Goal: Complete application form

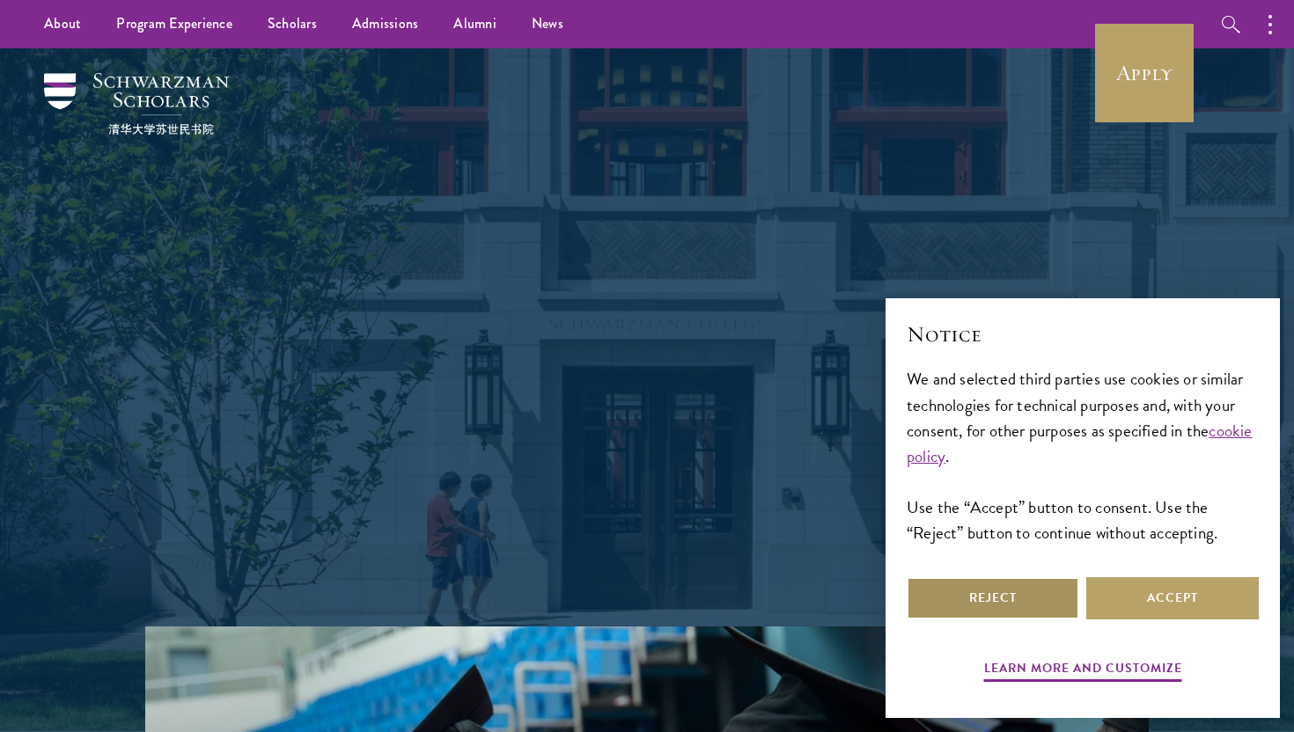
click at [1022, 597] on button "Reject" at bounding box center [992, 598] width 172 height 42
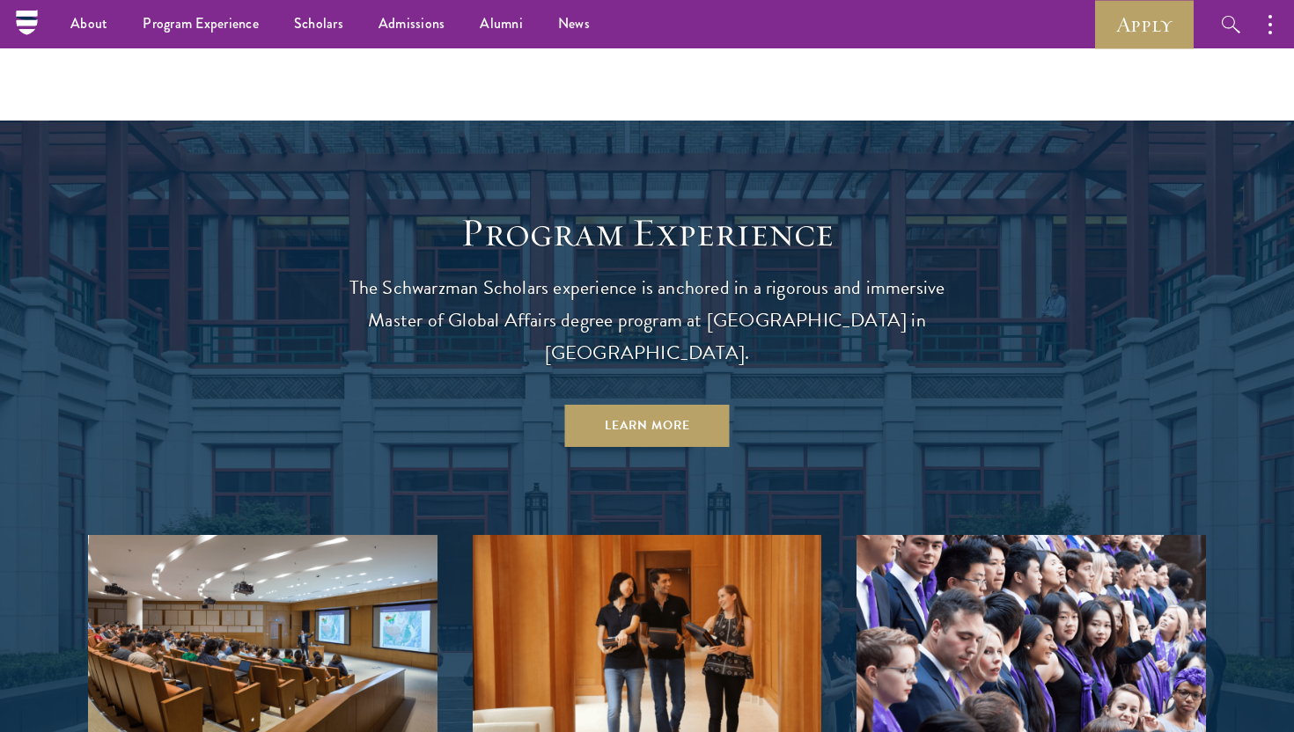
scroll to position [1437, 0]
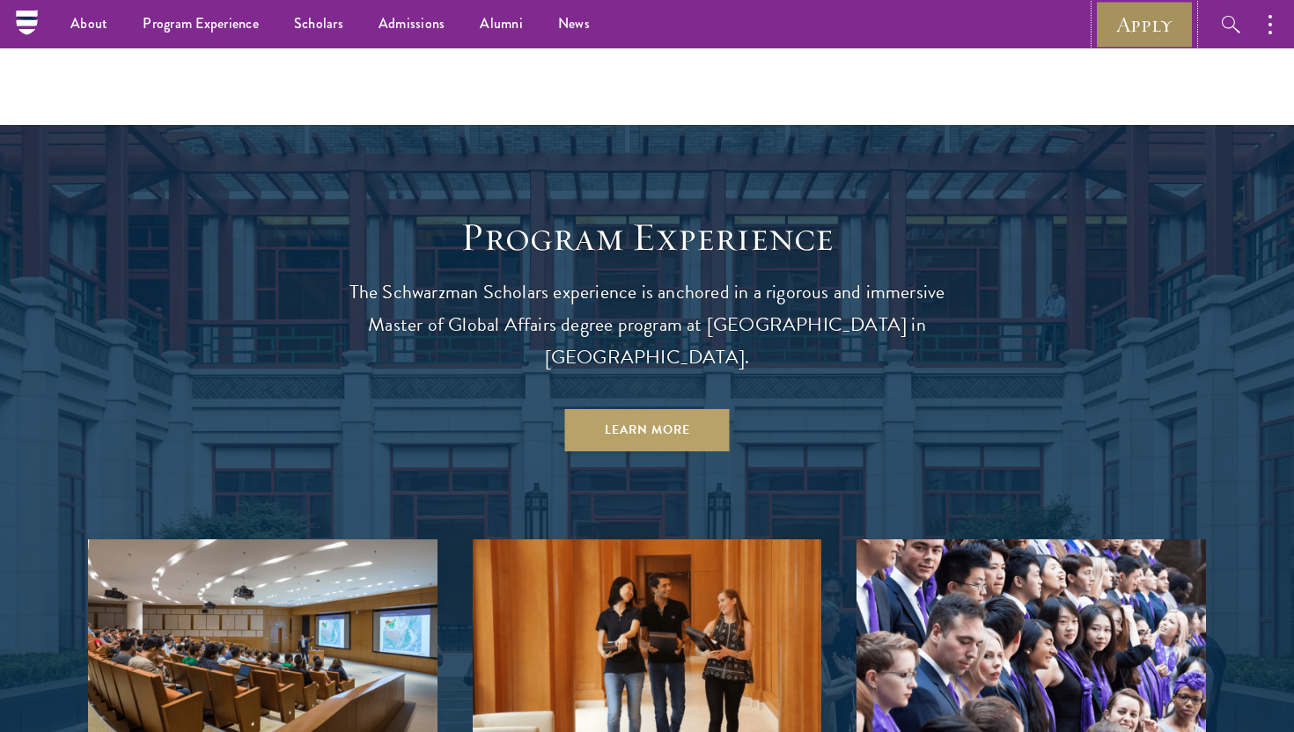
click at [1150, 39] on link "Apply" at bounding box center [1144, 24] width 99 height 48
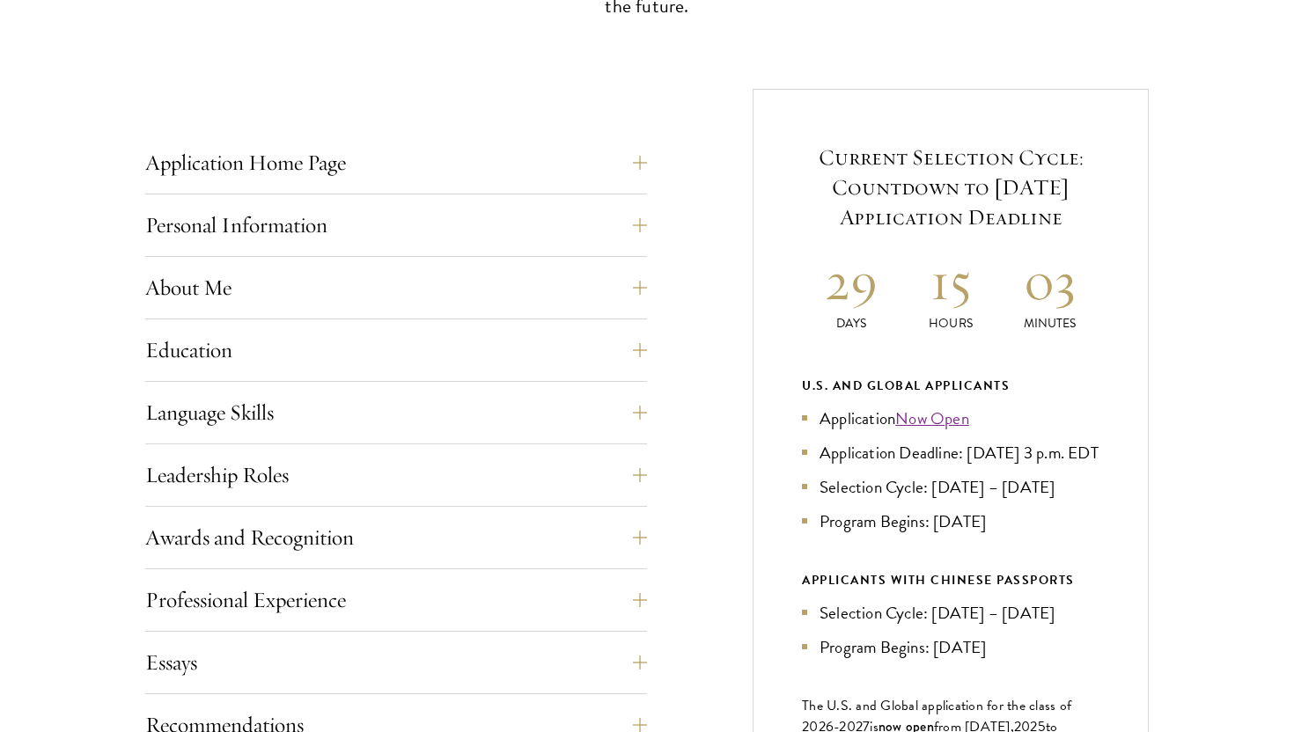
scroll to position [624, 0]
click at [603, 350] on button "Education" at bounding box center [409, 349] width 502 height 42
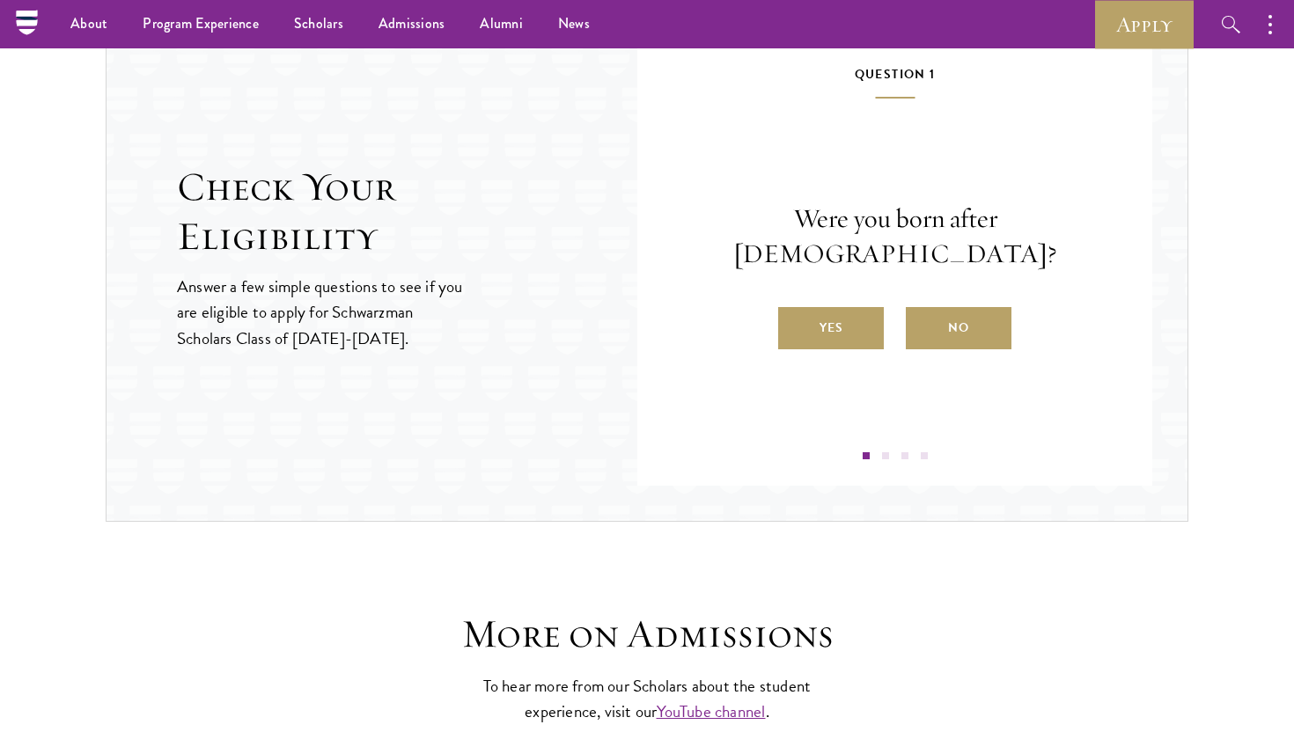
scroll to position [3941, 0]
click at [844, 309] on label "Yes" at bounding box center [831, 330] width 106 height 42
click at [794, 311] on input "Yes" at bounding box center [786, 319] width 16 height 16
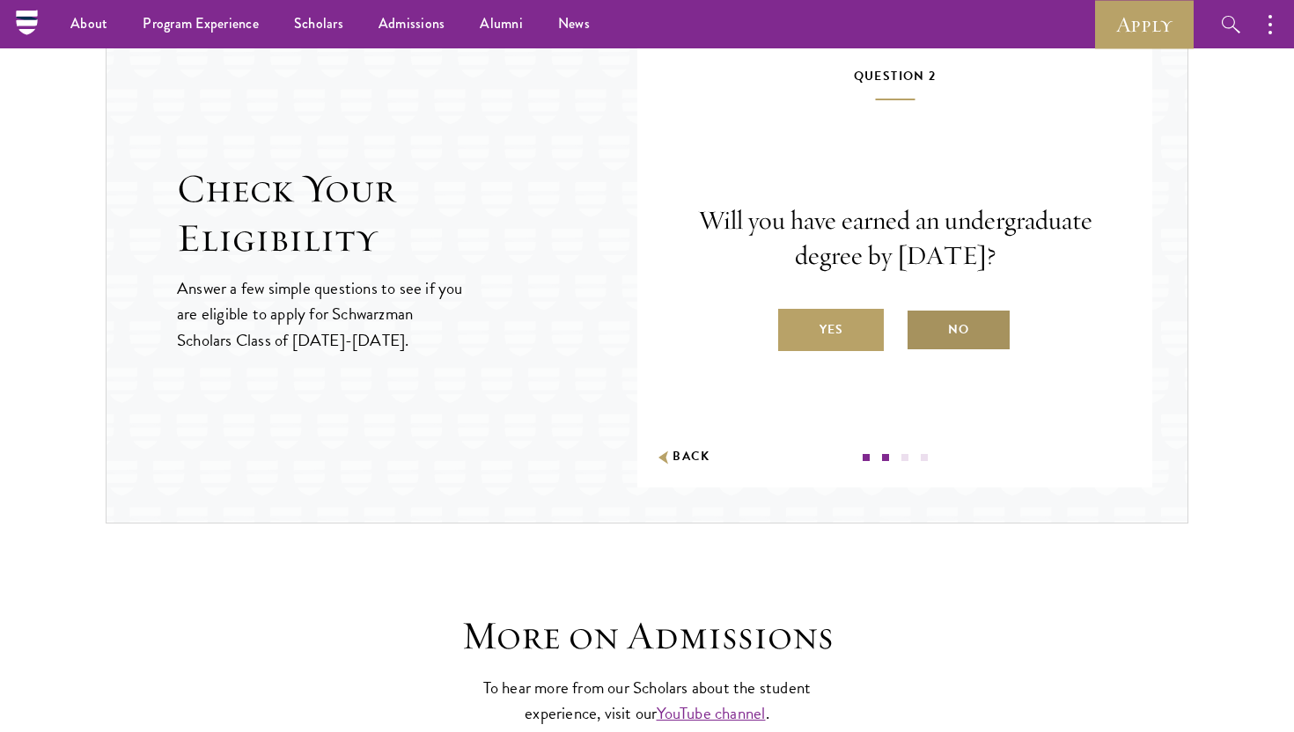
click at [963, 324] on label "No" at bounding box center [959, 330] width 106 height 42
click at [921, 324] on input "No" at bounding box center [914, 319] width 16 height 16
